Goal: Task Accomplishment & Management: Use online tool/utility

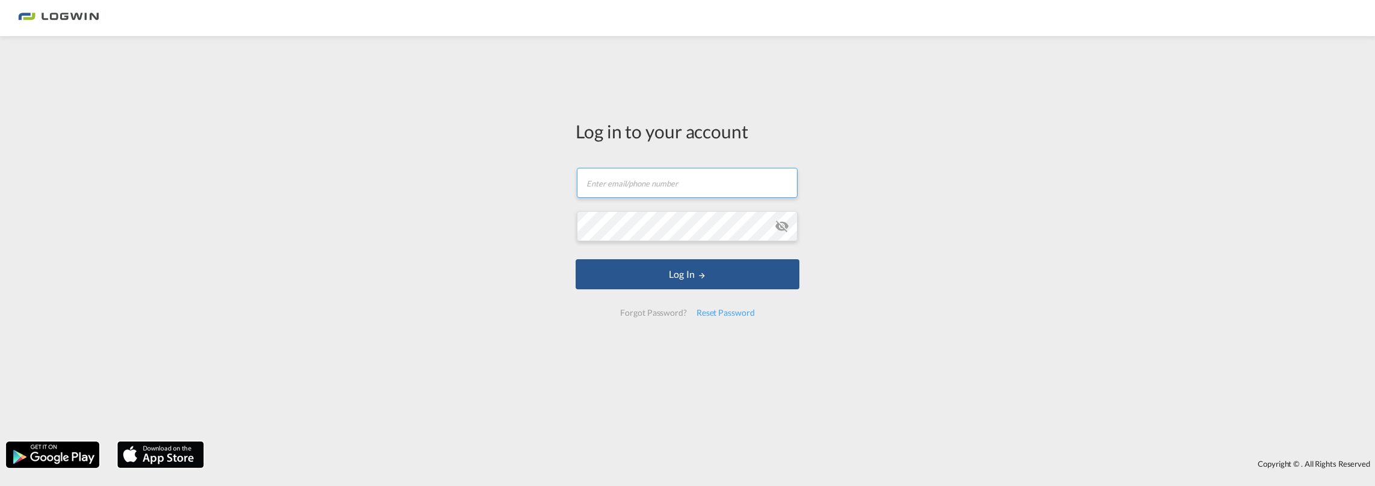
click at [607, 185] on input "text" at bounding box center [687, 183] width 221 height 30
type input "[EMAIL_ADDRESS][PERSON_NAME][DOMAIN_NAME]"
click at [575, 259] on button "Log In" at bounding box center [687, 274] width 224 height 30
